Goal: Use online tool/utility: Utilize a website feature to perform a specific function

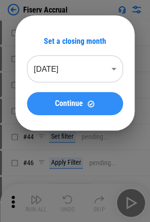
click at [83, 100] on div "Continue" at bounding box center [75, 104] width 73 height 8
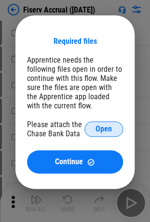
click at [96, 136] on button "Open" at bounding box center [103, 128] width 39 height 15
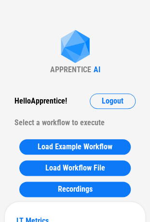
click at [53, 63] on div "APPRENTICE AI" at bounding box center [75, 52] width 50 height 44
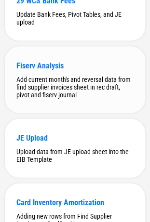
click at [78, 98] on div "Add current month's and reversal data from find supplier invoices sheet in rec …" at bounding box center [74, 86] width 117 height 23
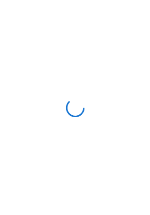
scroll to position [0, 0]
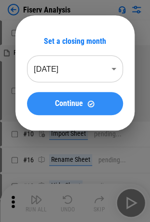
click at [83, 103] on div "Continue" at bounding box center [75, 104] width 73 height 8
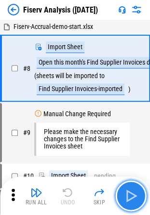
click at [138, 192] on img "button" at bounding box center [130, 195] width 15 height 15
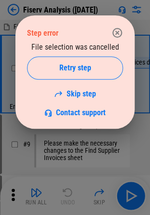
click at [121, 29] on icon "button" at bounding box center [117, 33] width 12 height 12
